Goal: Information Seeking & Learning: Learn about a topic

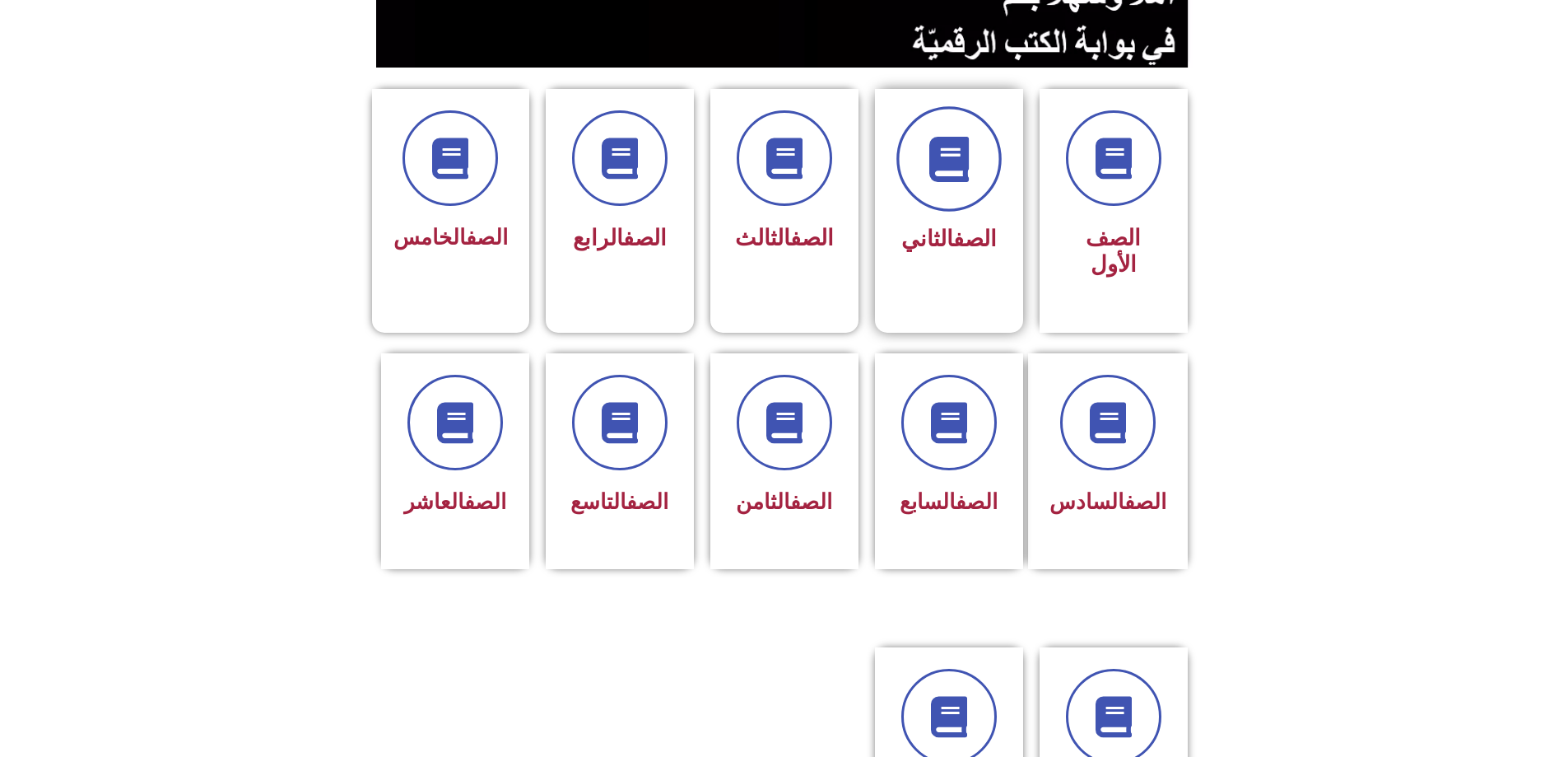
scroll to position [411, 0]
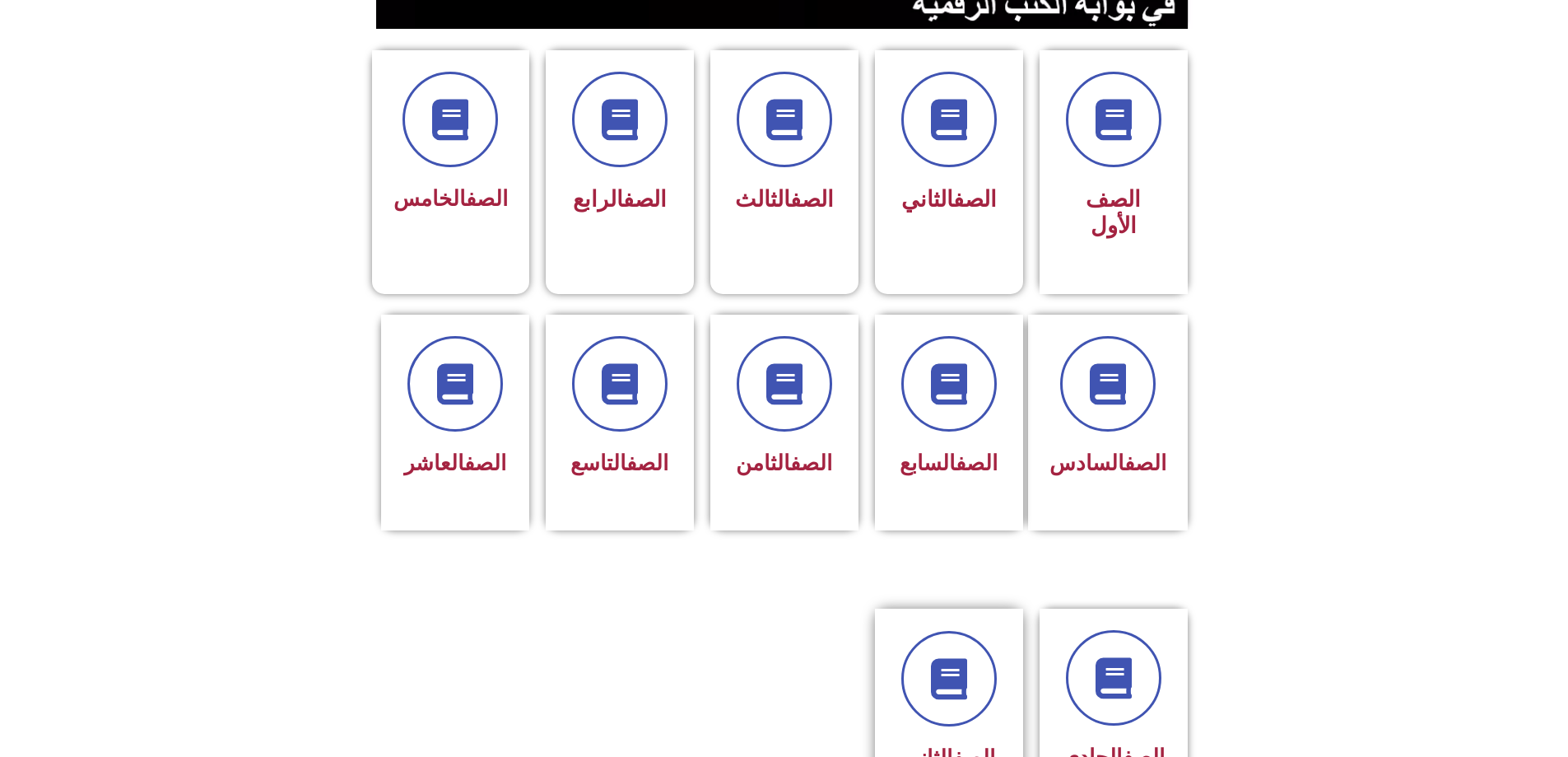
click at [945, 739] on div "الصف الثاني عشر" at bounding box center [949, 772] width 104 height 66
click at [956, 657] on icon at bounding box center [949, 679] width 46 height 46
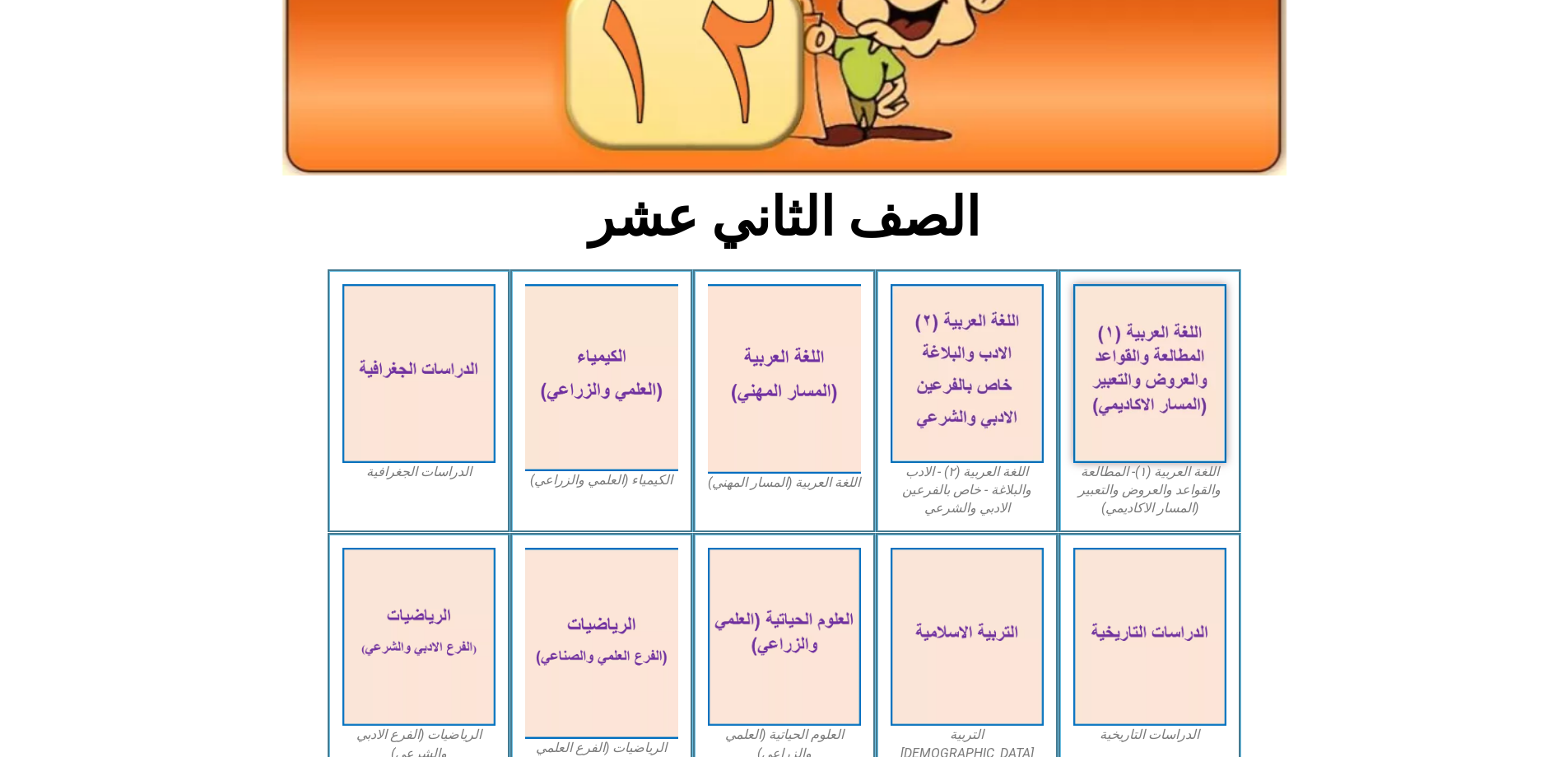
scroll to position [247, 0]
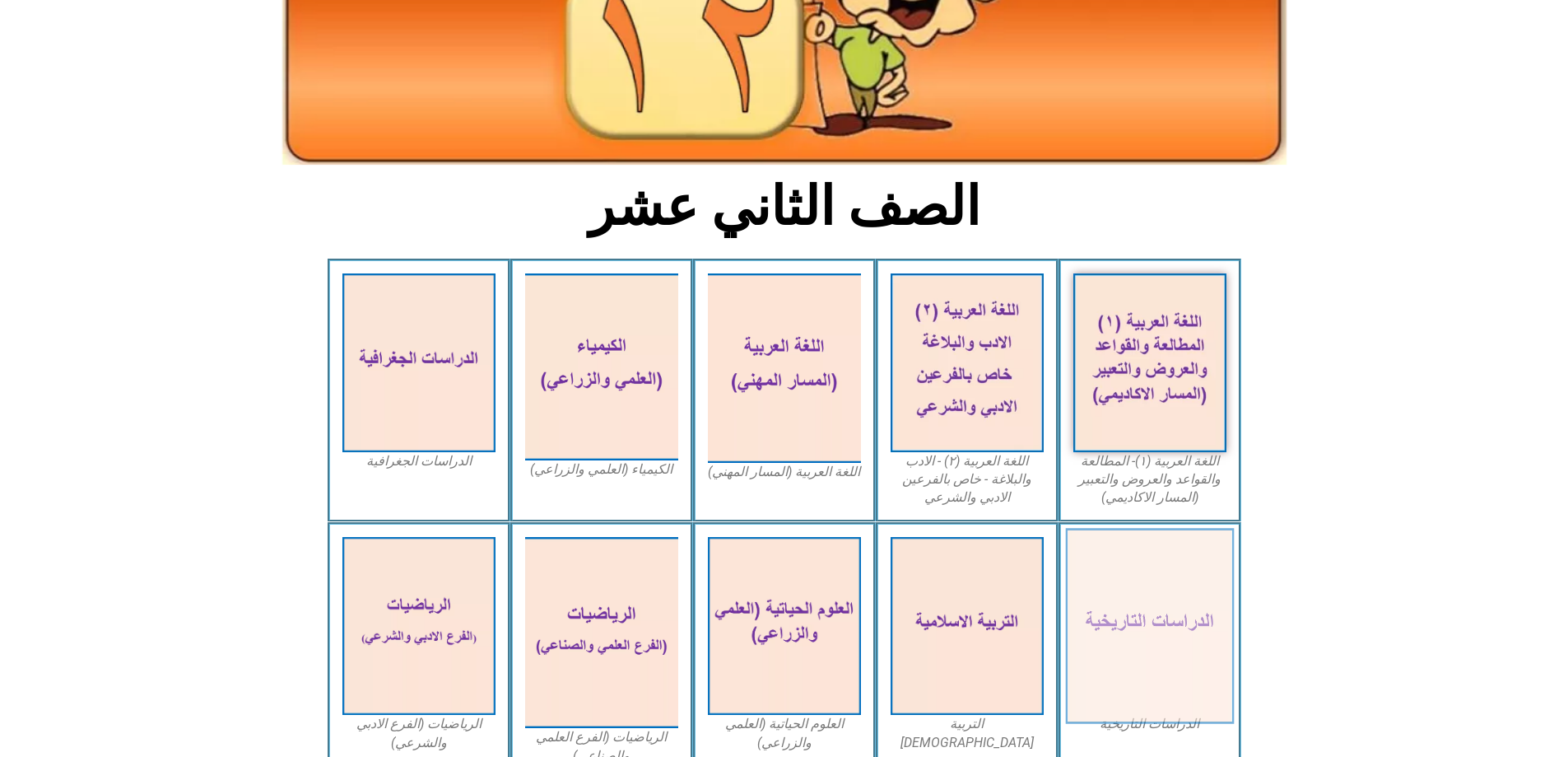
click at [1113, 603] on img at bounding box center [1149, 626] width 169 height 196
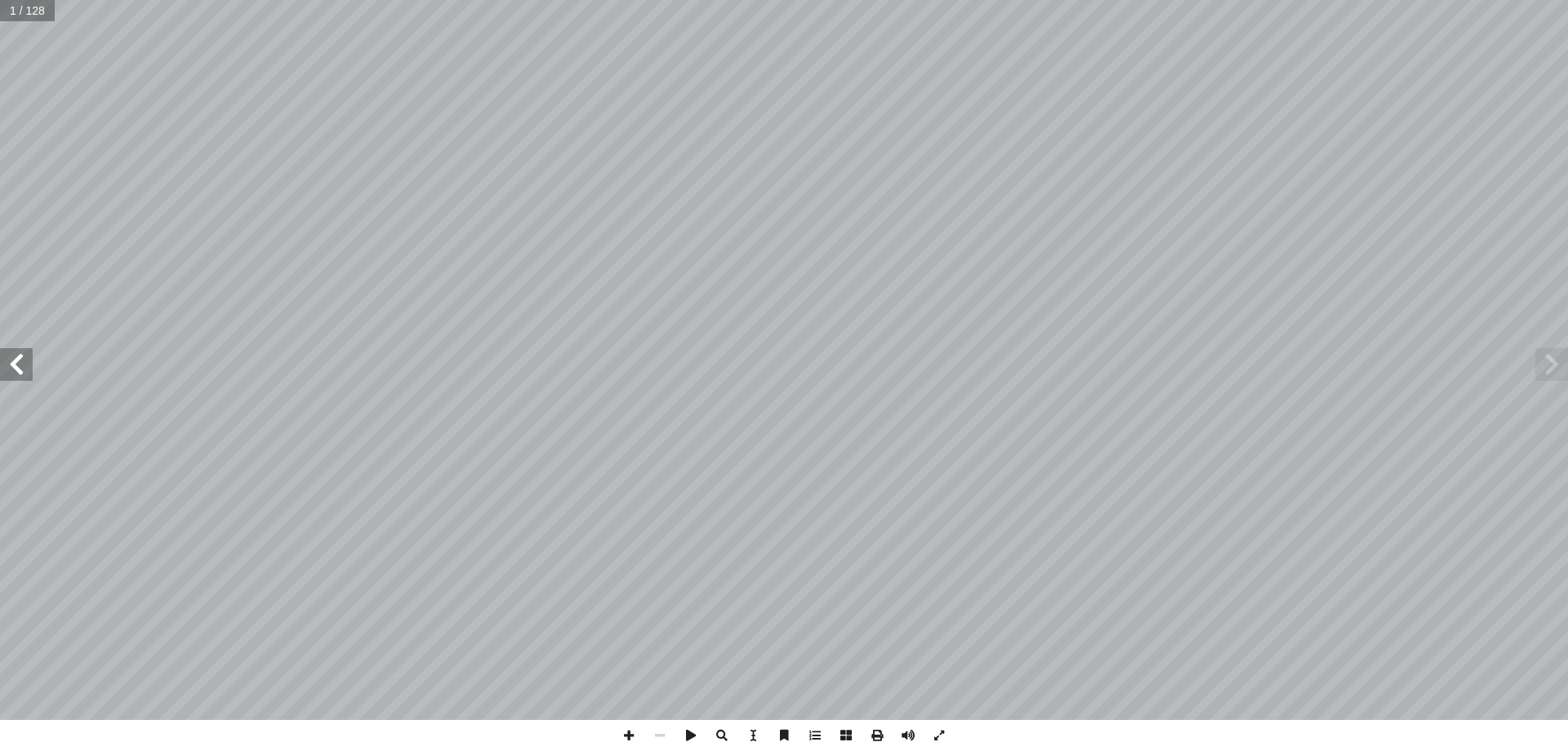
click at [23, 373] on span at bounding box center [16, 365] width 33 height 33
click at [24, 373] on span at bounding box center [16, 365] width 33 height 33
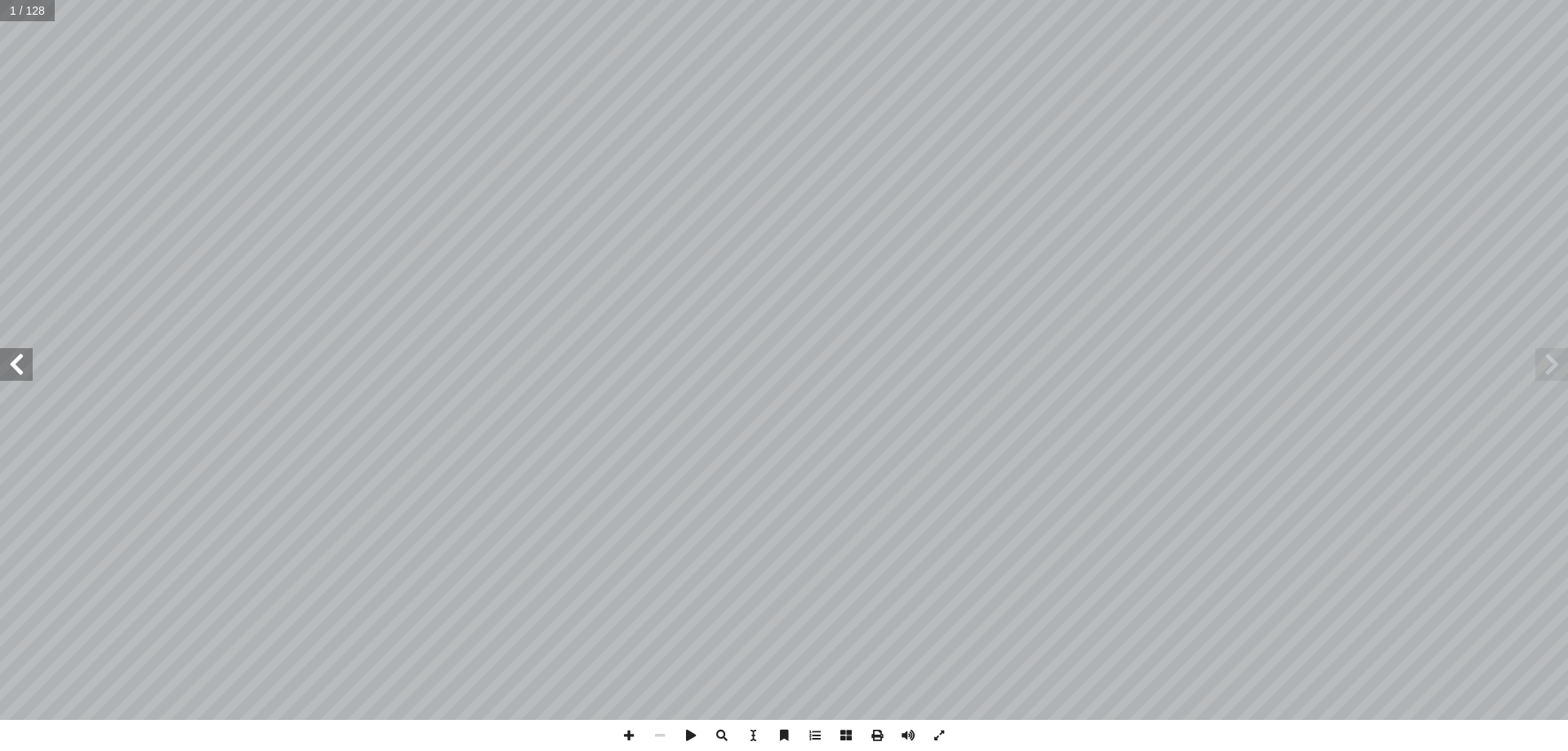
click at [25, 373] on span at bounding box center [16, 365] width 33 height 33
click at [27, 373] on span at bounding box center [16, 365] width 33 height 33
click at [1553, 367] on span at bounding box center [1551, 365] width 33 height 33
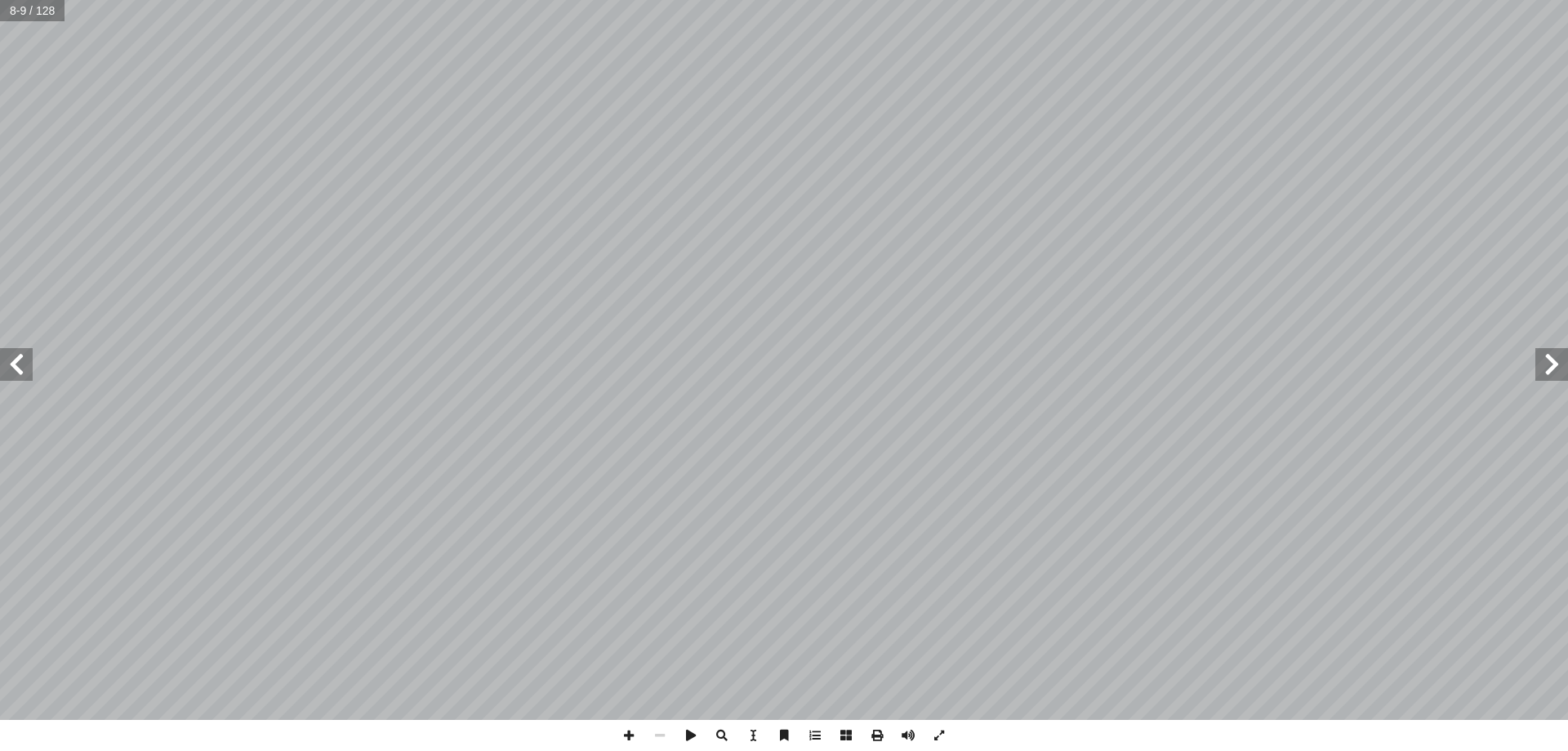
click at [0, 369] on span at bounding box center [16, 365] width 33 height 33
click at [621, 740] on span at bounding box center [628, 735] width 31 height 31
click at [944, 737] on span at bounding box center [939, 735] width 31 height 31
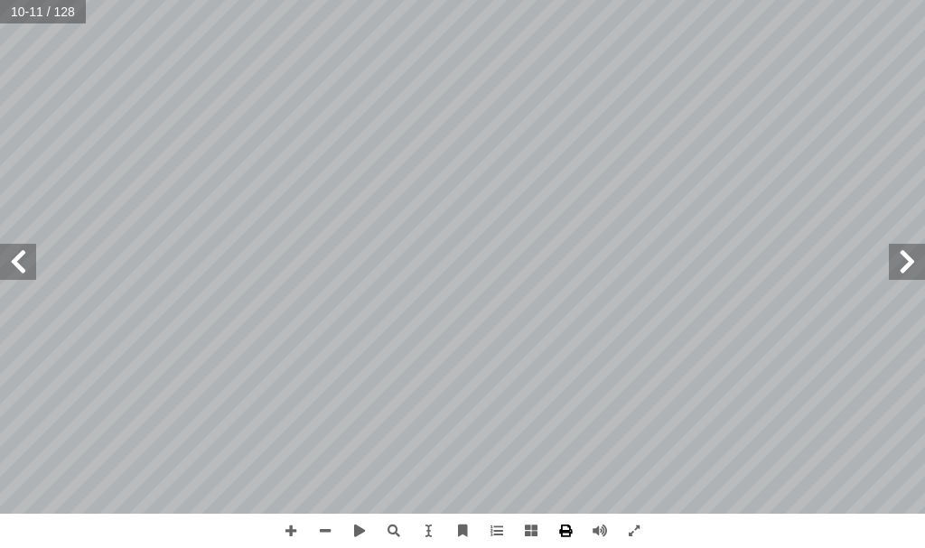
click at [559, 529] on span at bounding box center [565, 531] width 34 height 34
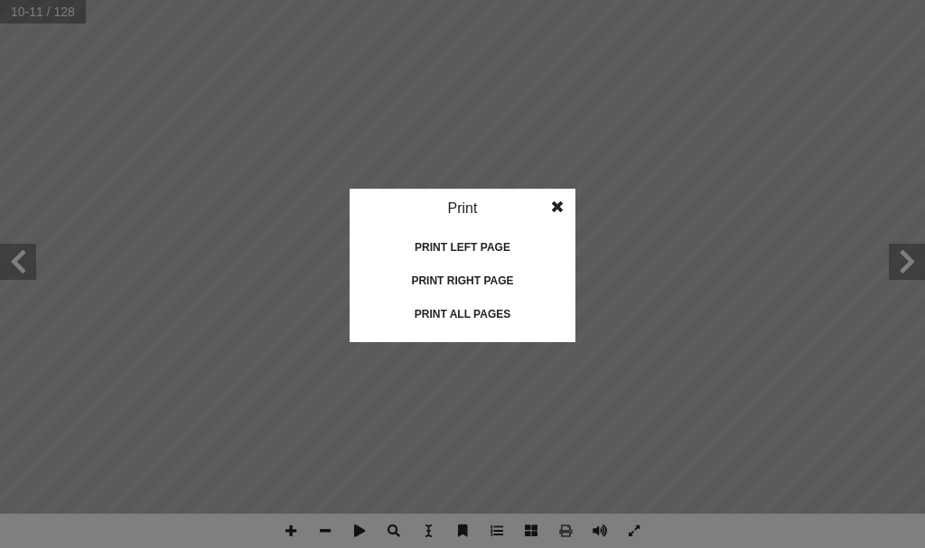
click at [497, 314] on div "Print all pages" at bounding box center [462, 314] width 181 height 29
